Goal: Find specific page/section: Find specific page/section

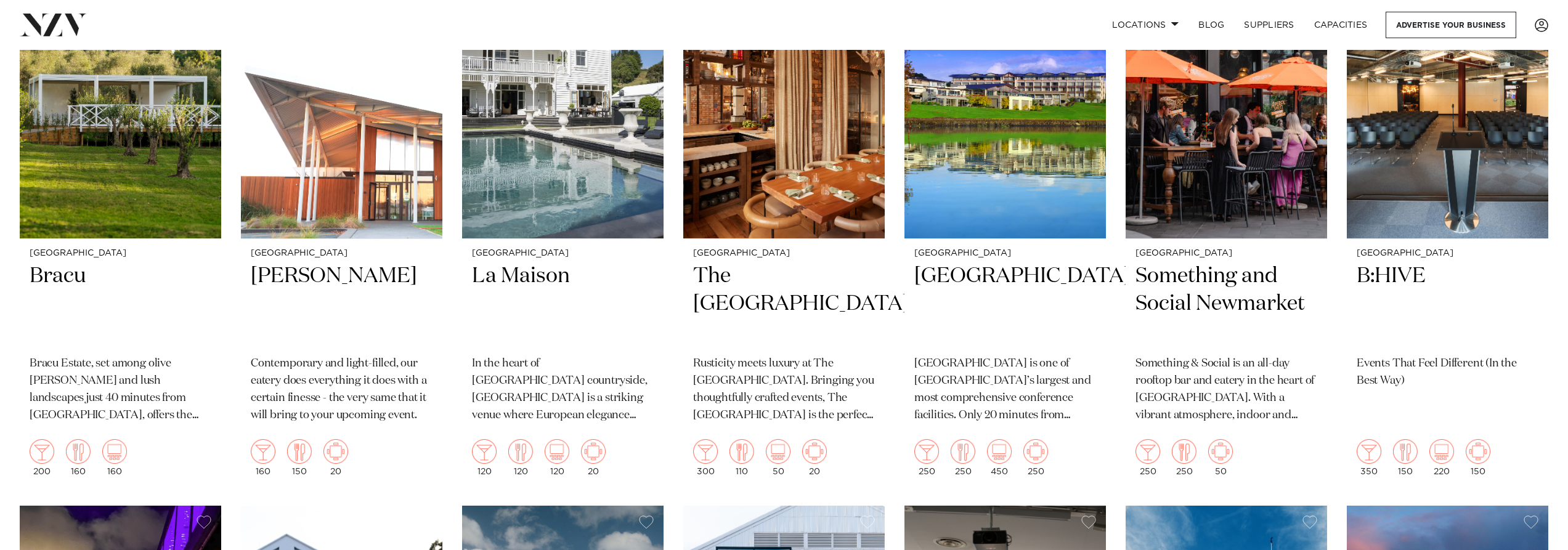
scroll to position [3389, 0]
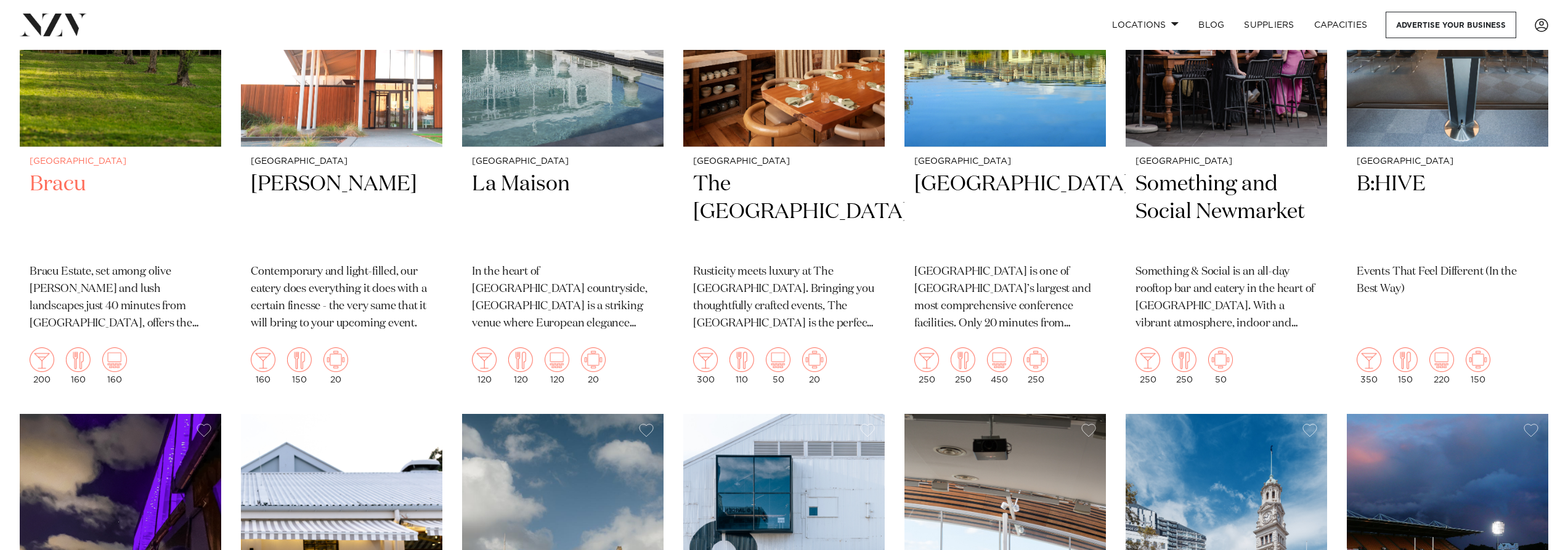
click at [70, 171] on h2 "Bracu" at bounding box center [120, 212] width 182 height 83
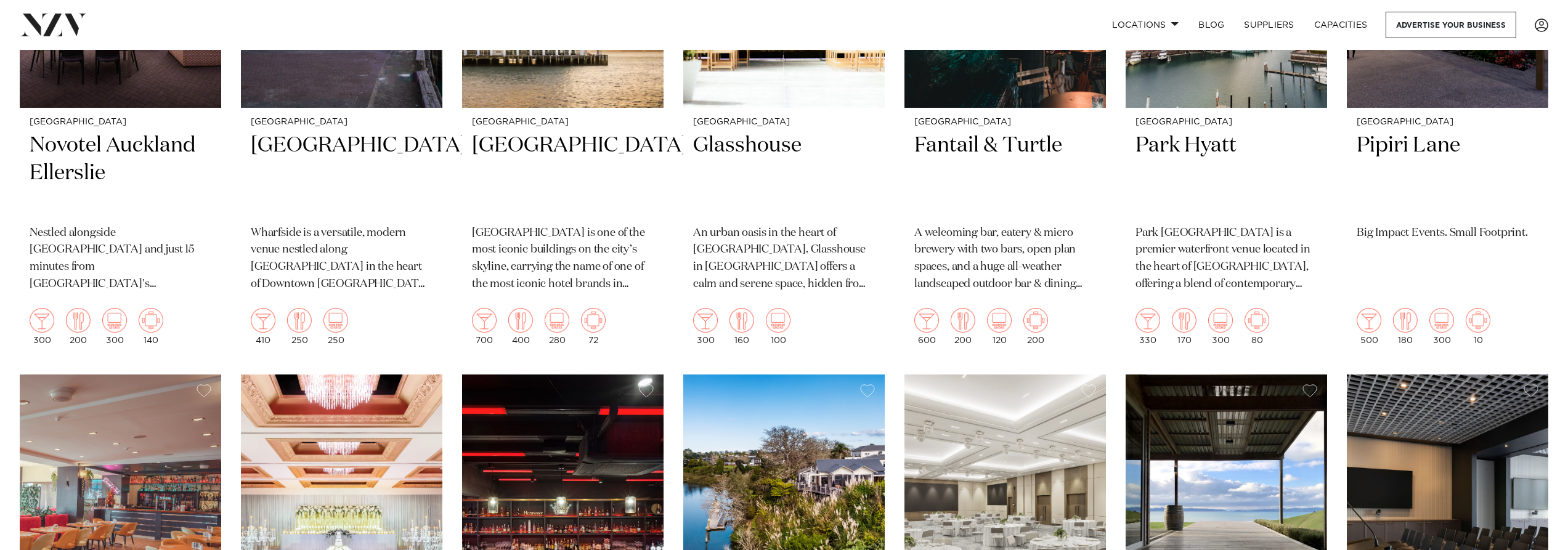
scroll to position [710, 0]
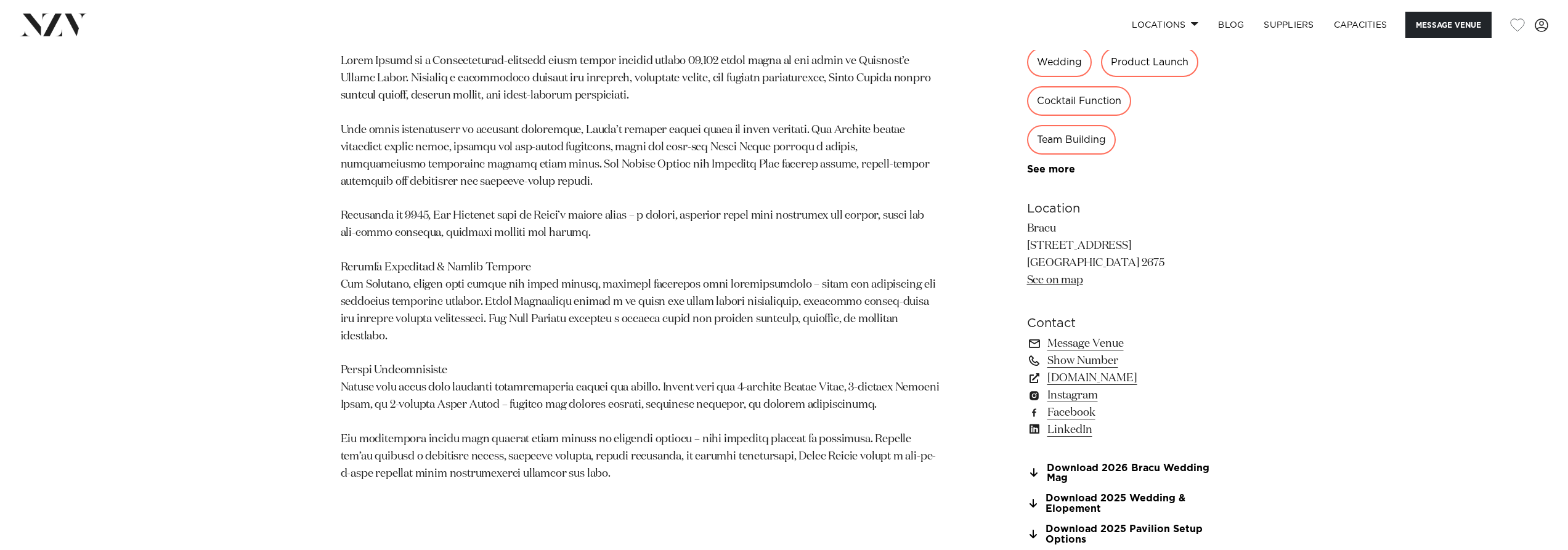
scroll to position [1129, 0]
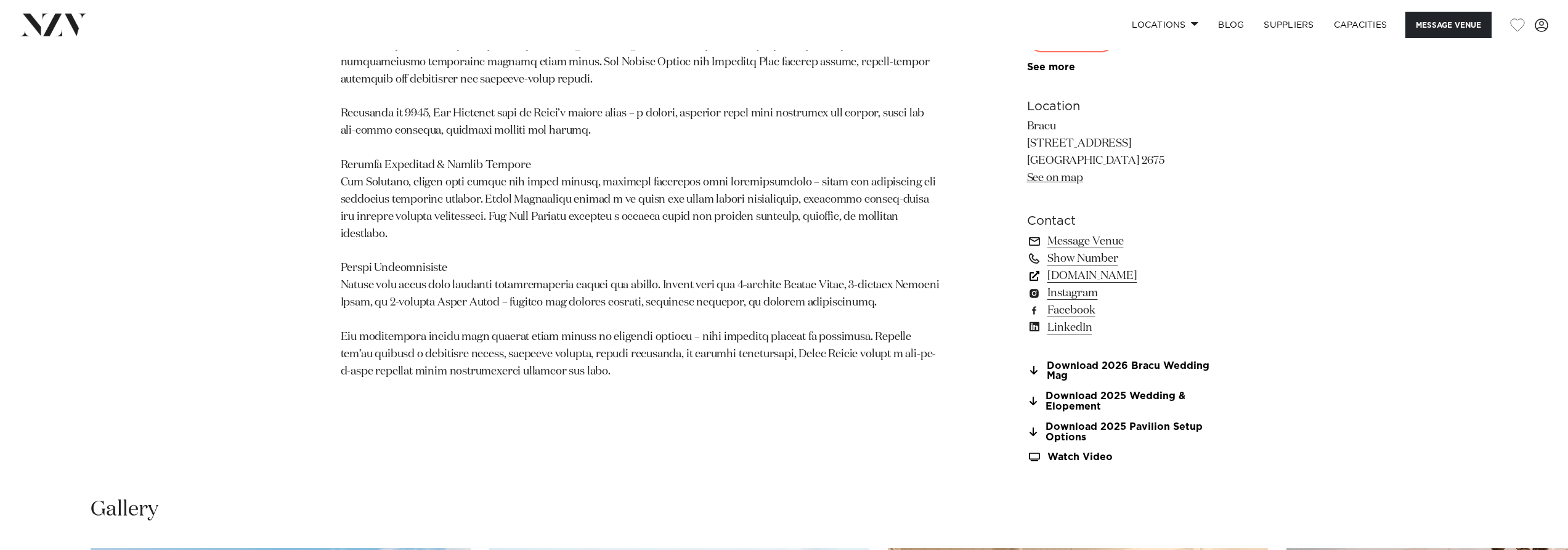
click at [1066, 276] on link "bracu.co.nz" at bounding box center [1127, 275] width 201 height 17
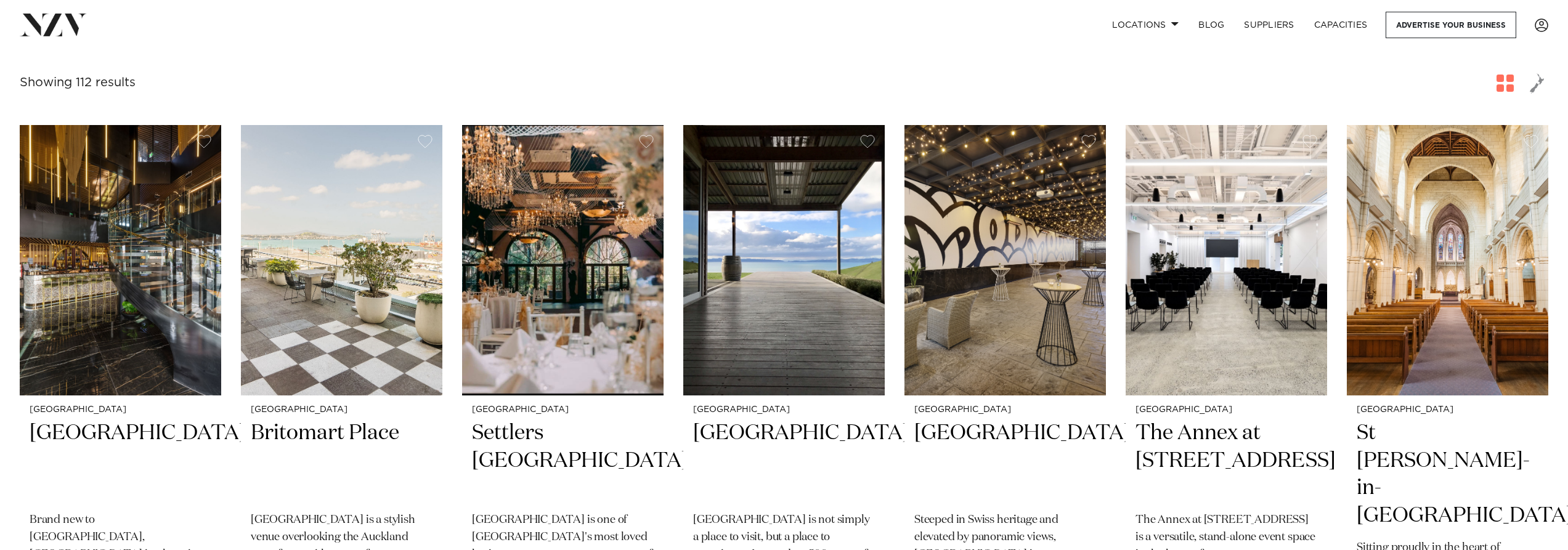
scroll to position [206, 0]
click at [170, 212] on img at bounding box center [120, 260] width 201 height 271
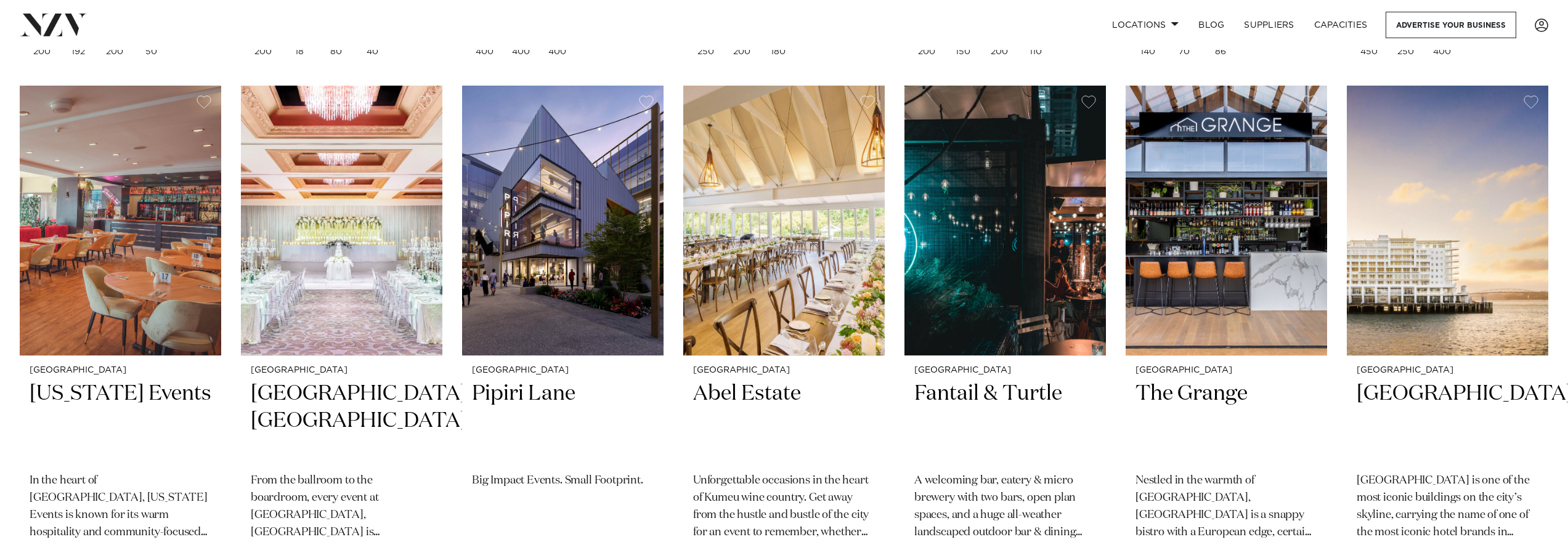
scroll to position [821, 0]
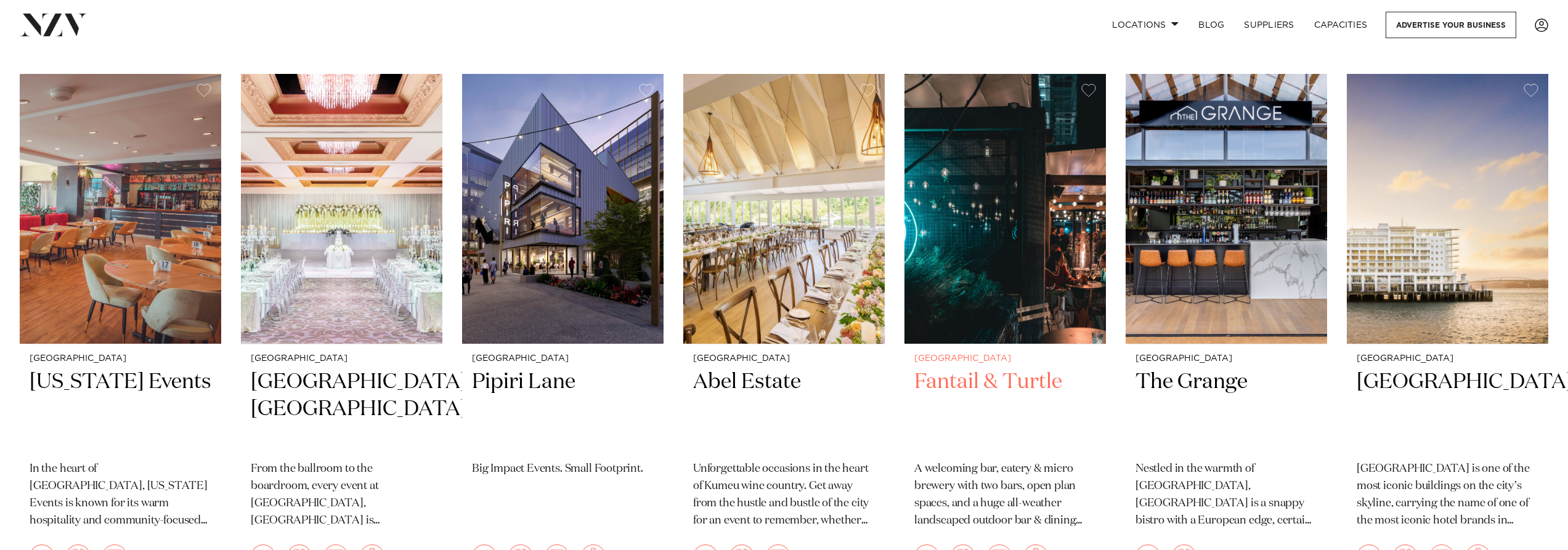
click at [1058, 240] on img at bounding box center [1005, 209] width 201 height 271
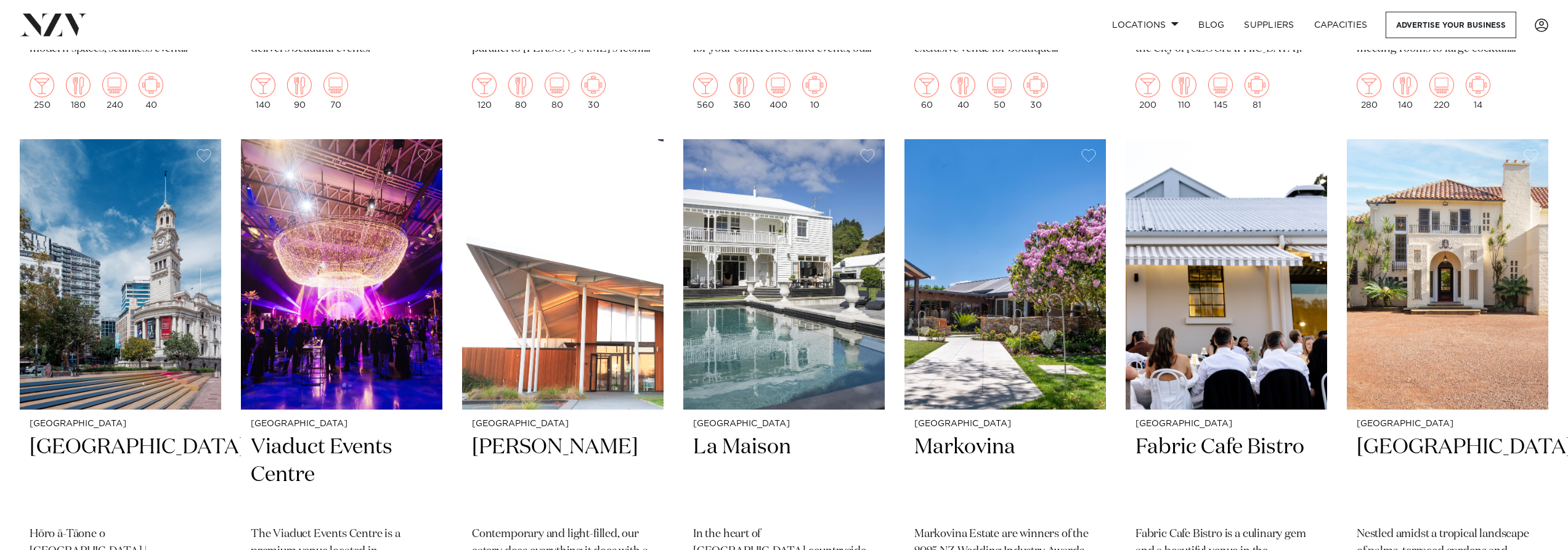
scroll to position [4619, 0]
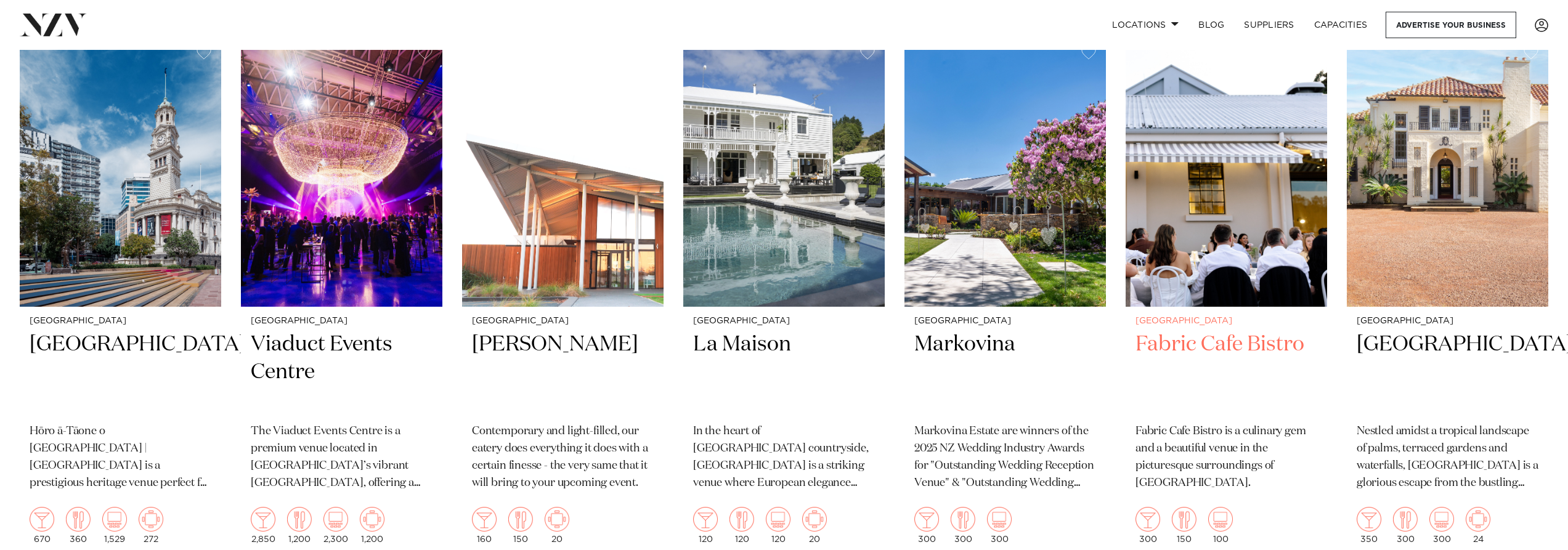
click at [1204, 206] on img at bounding box center [1226, 171] width 201 height 271
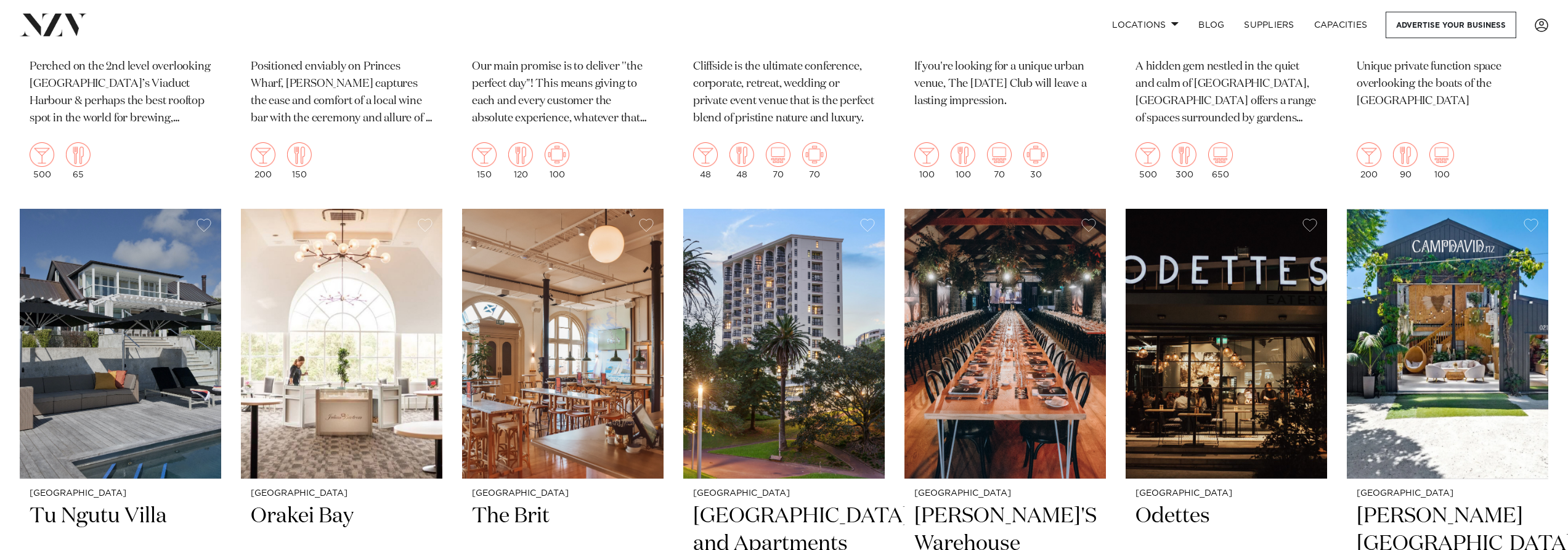
scroll to position [7171, 0]
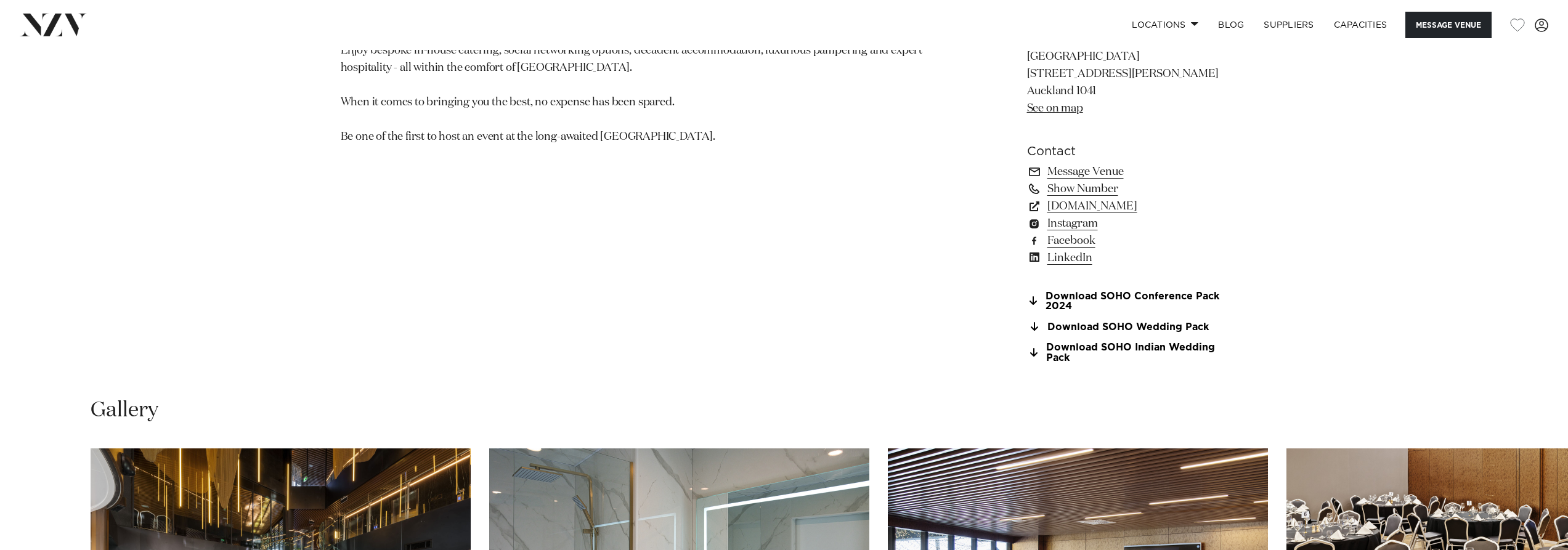
scroll to position [1129, 0]
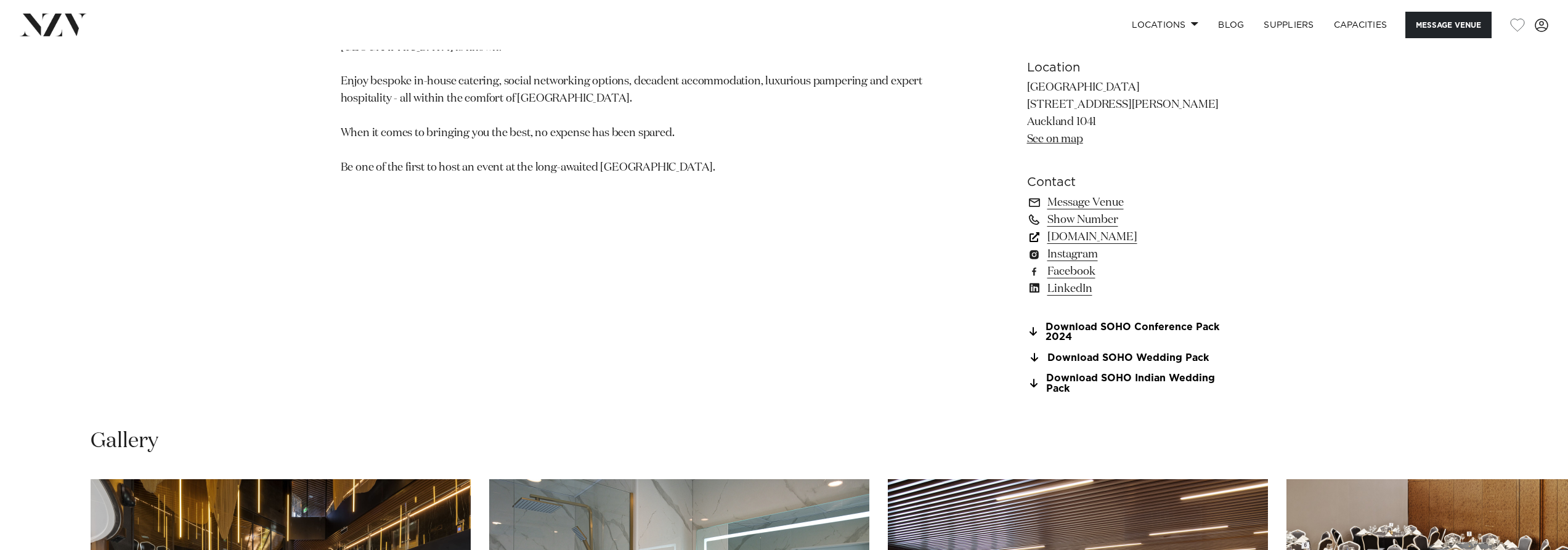
click at [1089, 238] on link "www.soholuxuryhotels.com" at bounding box center [1127, 236] width 201 height 17
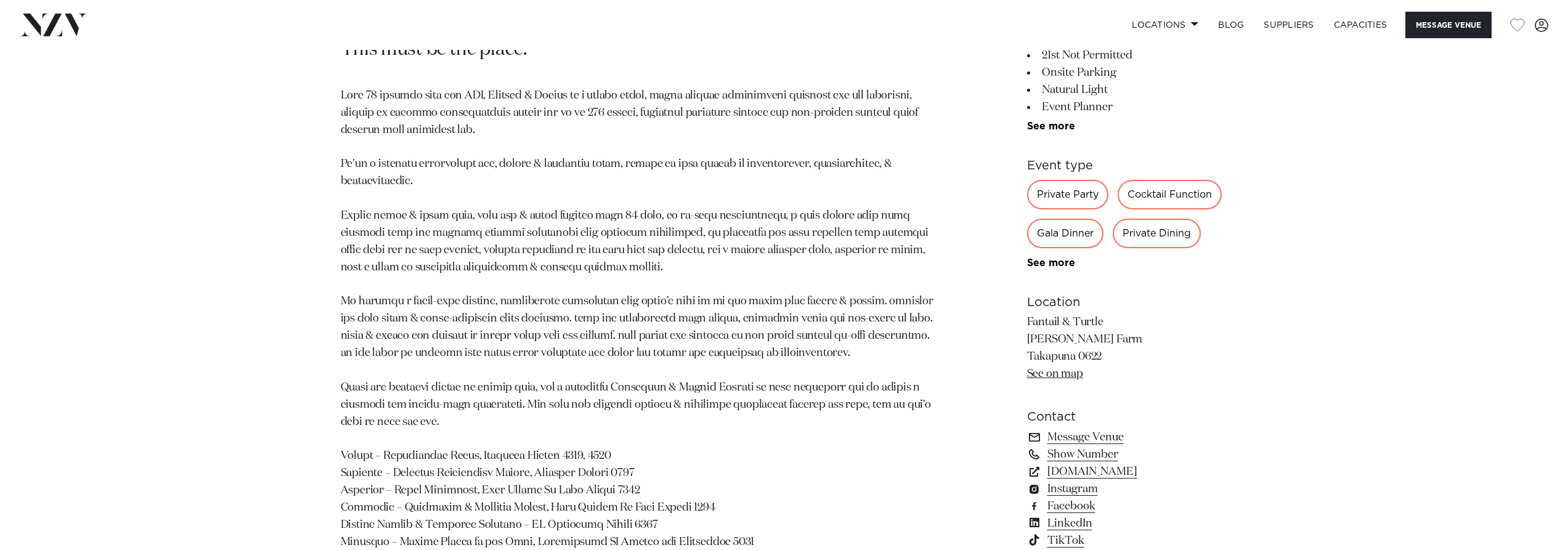
scroll to position [924, 0]
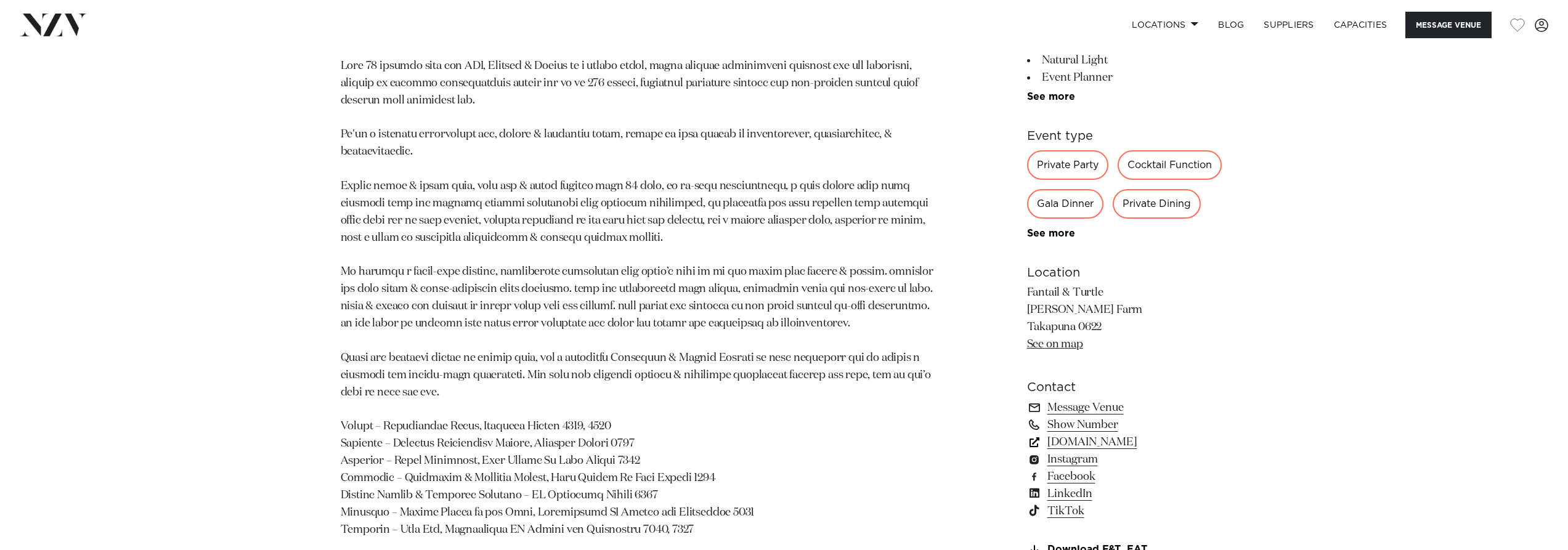
click at [1096, 443] on link "[DOMAIN_NAME]" at bounding box center [1127, 442] width 201 height 17
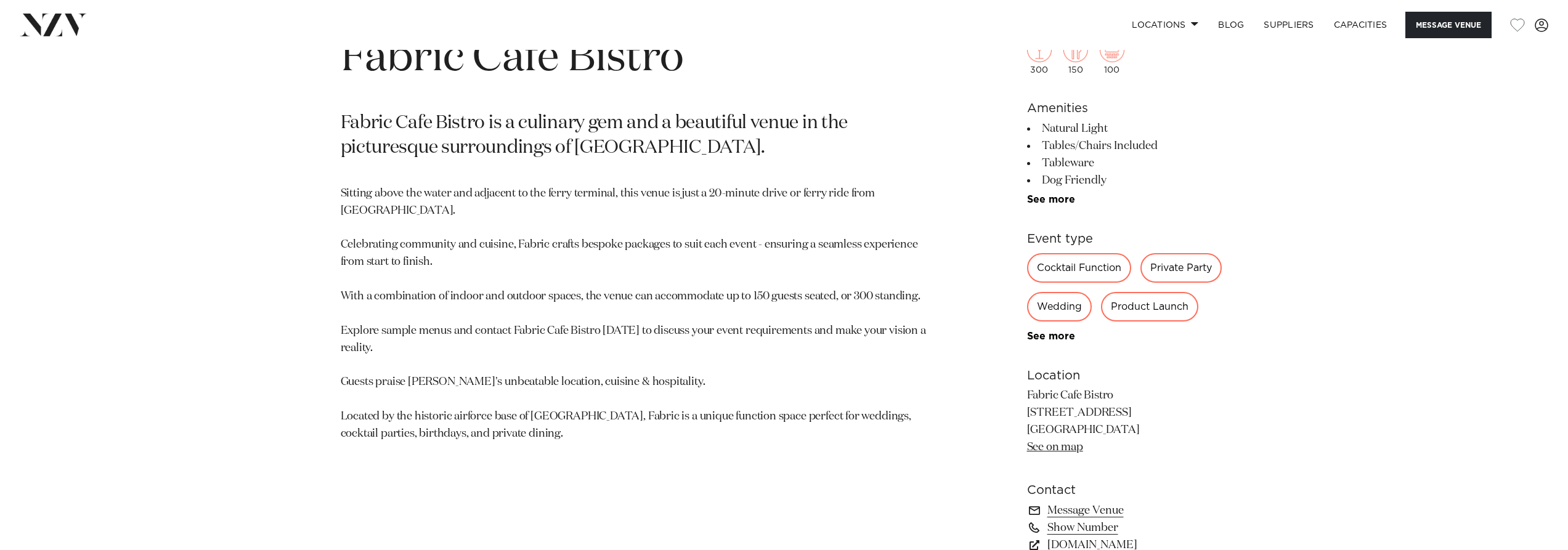
scroll to position [924, 0]
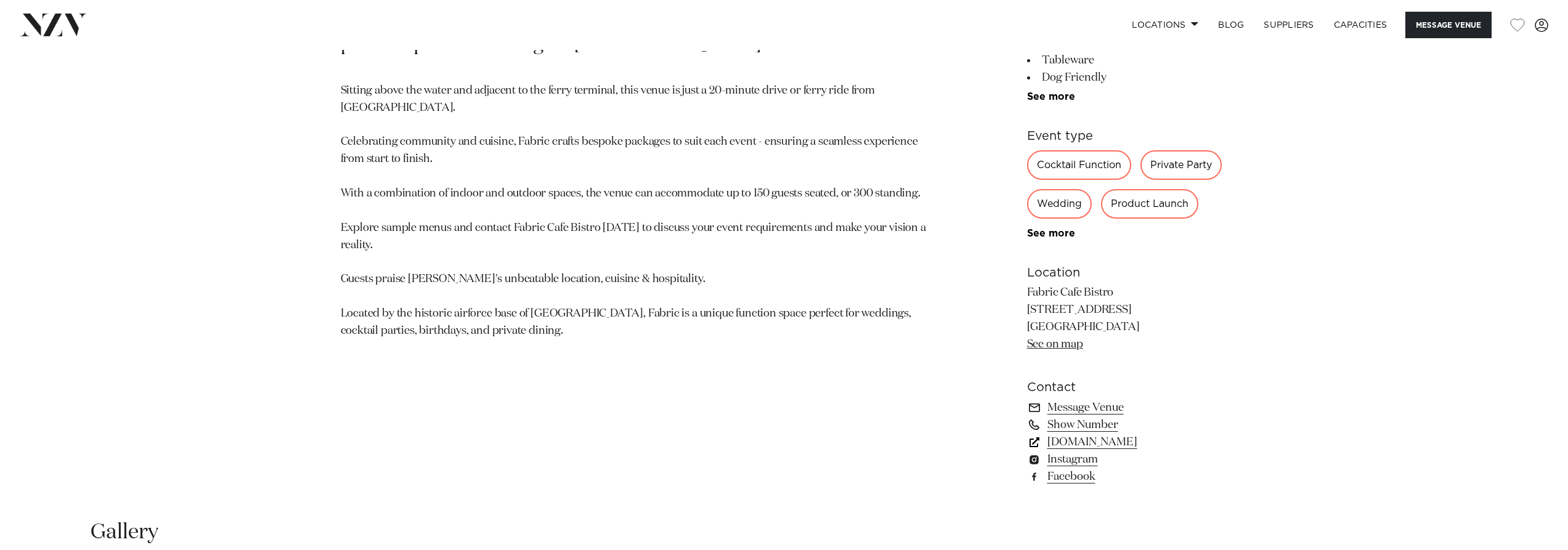
click at [1162, 441] on link "[DOMAIN_NAME]" at bounding box center [1127, 442] width 201 height 17
